Goal: Find specific page/section: Find specific page/section

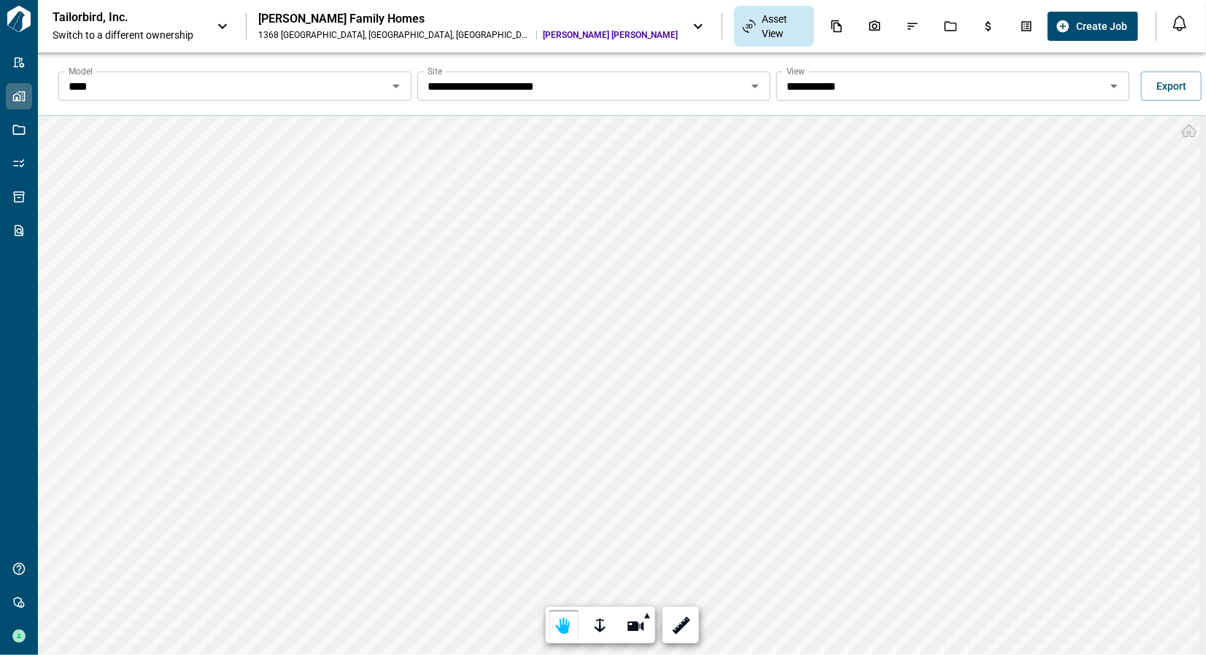
click at [706, 93] on div "**********" at bounding box center [622, 380] width 1168 height 655
